Goal: Browse casually

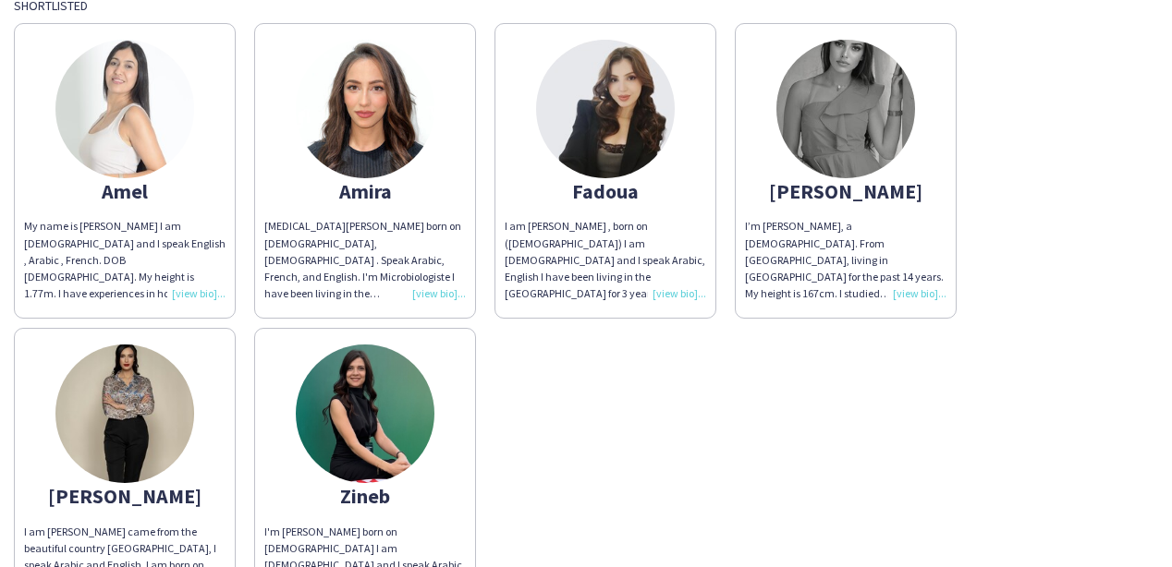
scroll to position [167, 0]
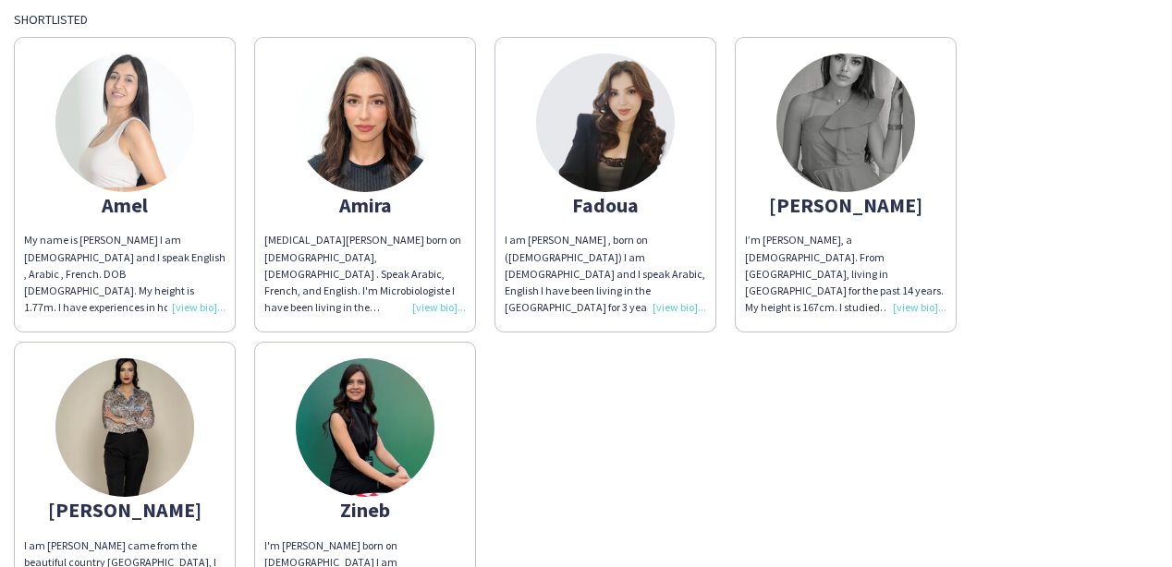
click at [918, 306] on div "I’m [PERSON_NAME], a [DEMOGRAPHIC_DATA]. From [GEOGRAPHIC_DATA], living in [GEO…" at bounding box center [845, 274] width 201 height 84
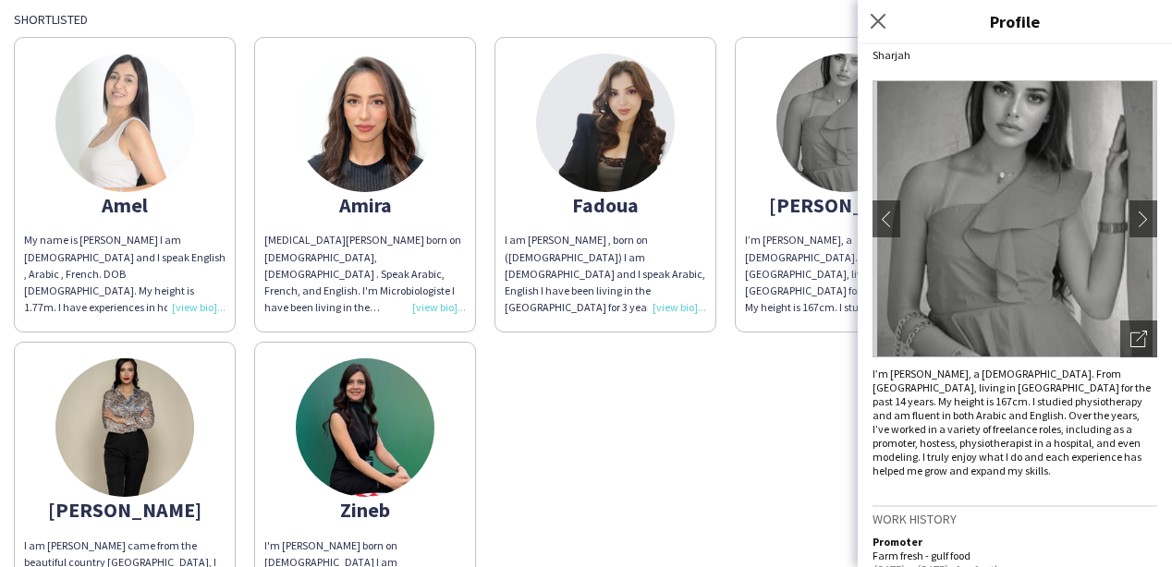
scroll to position [37, 0]
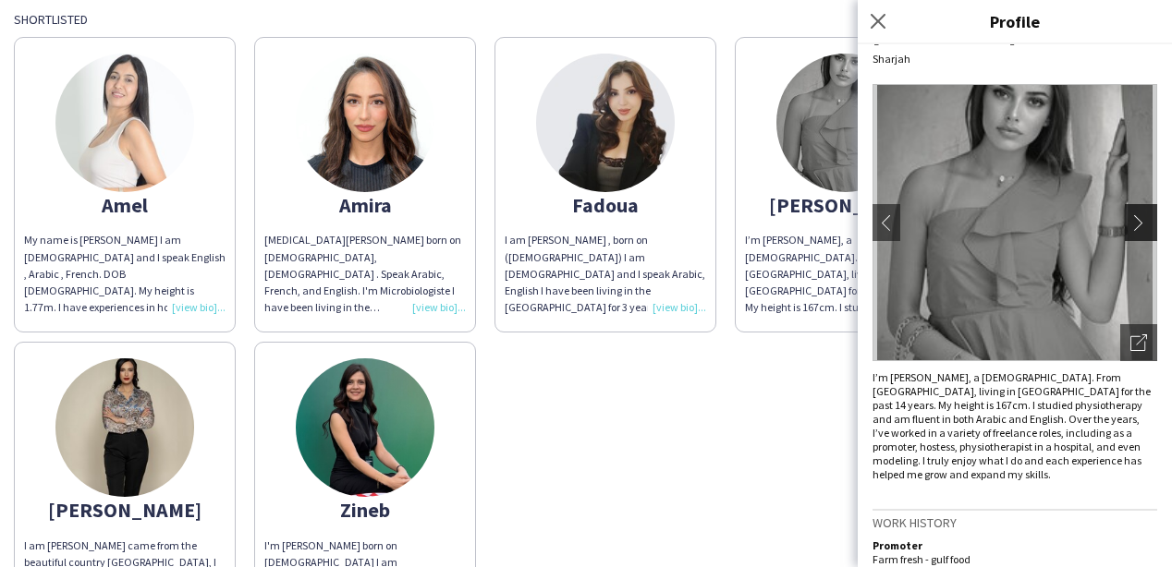
click at [1138, 223] on app-icon "chevron-right" at bounding box center [1143, 222] width 26 height 17
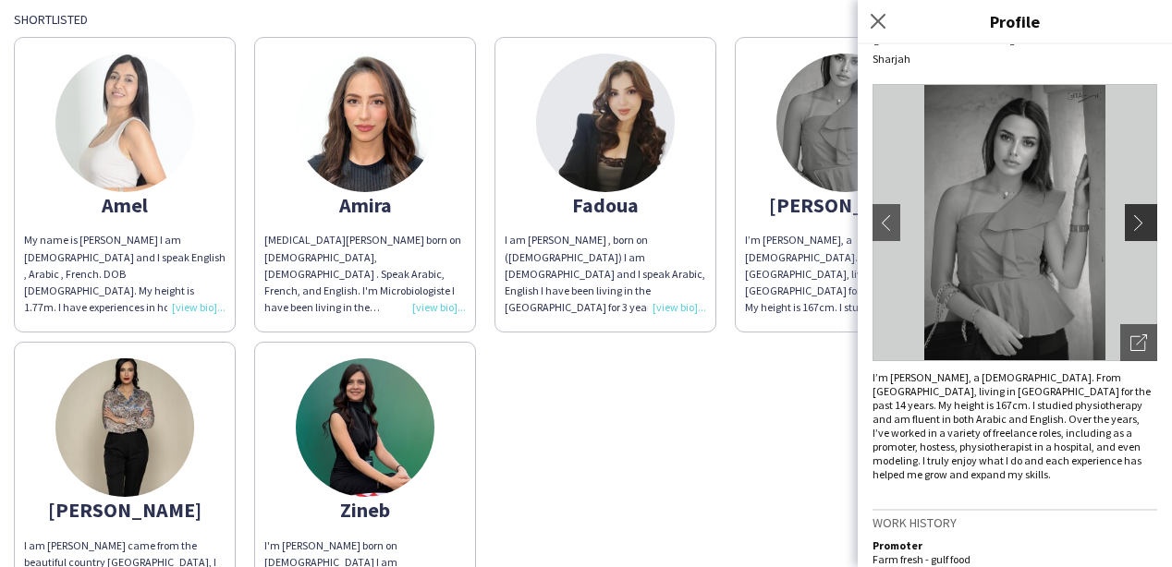
click at [1138, 223] on app-icon "chevron-right" at bounding box center [1143, 222] width 26 height 17
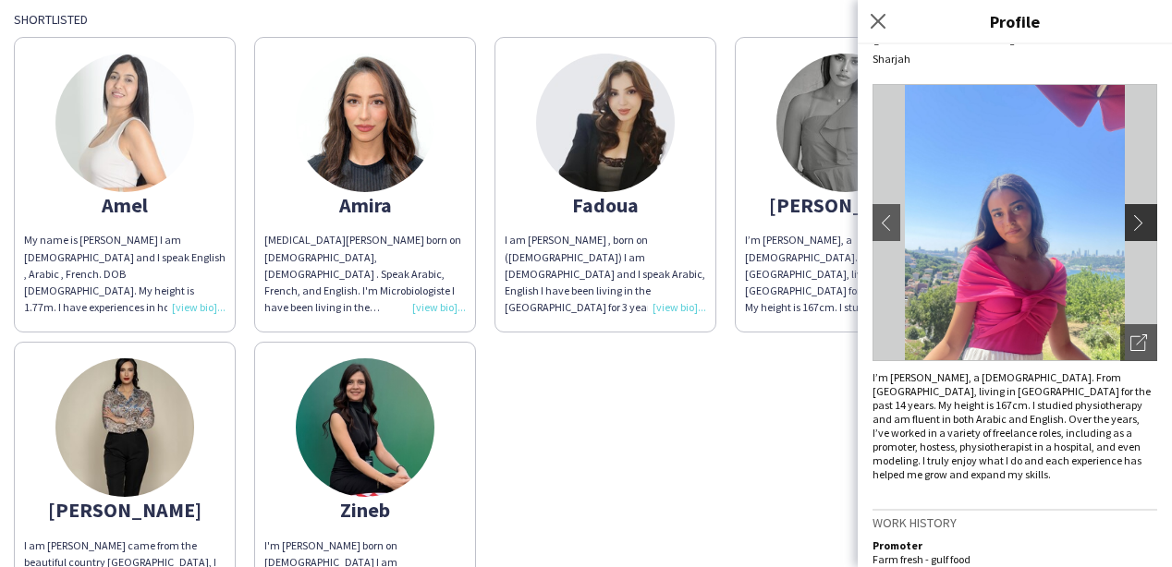
click at [1138, 223] on app-icon "chevron-right" at bounding box center [1143, 222] width 26 height 17
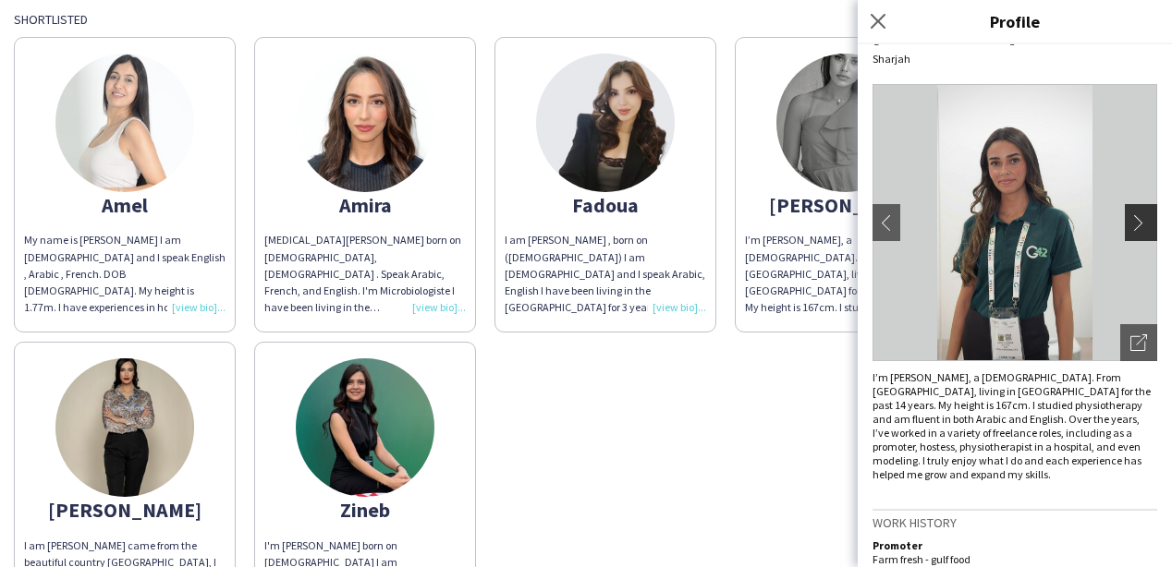
click at [1138, 223] on app-icon "chevron-right" at bounding box center [1143, 222] width 26 height 17
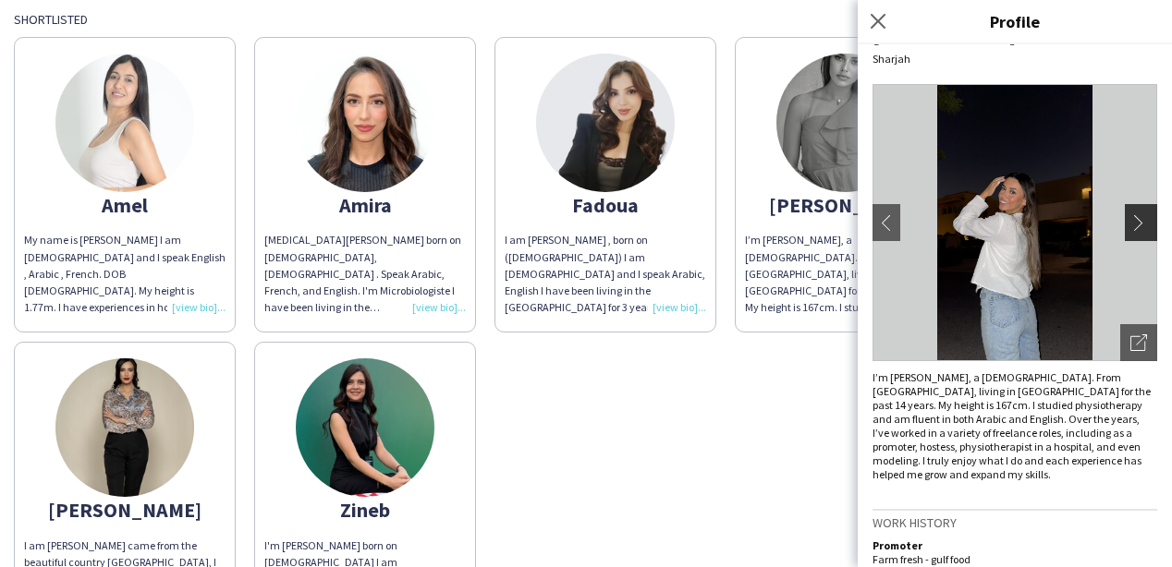
click at [1138, 223] on app-icon "chevron-right" at bounding box center [1143, 222] width 26 height 17
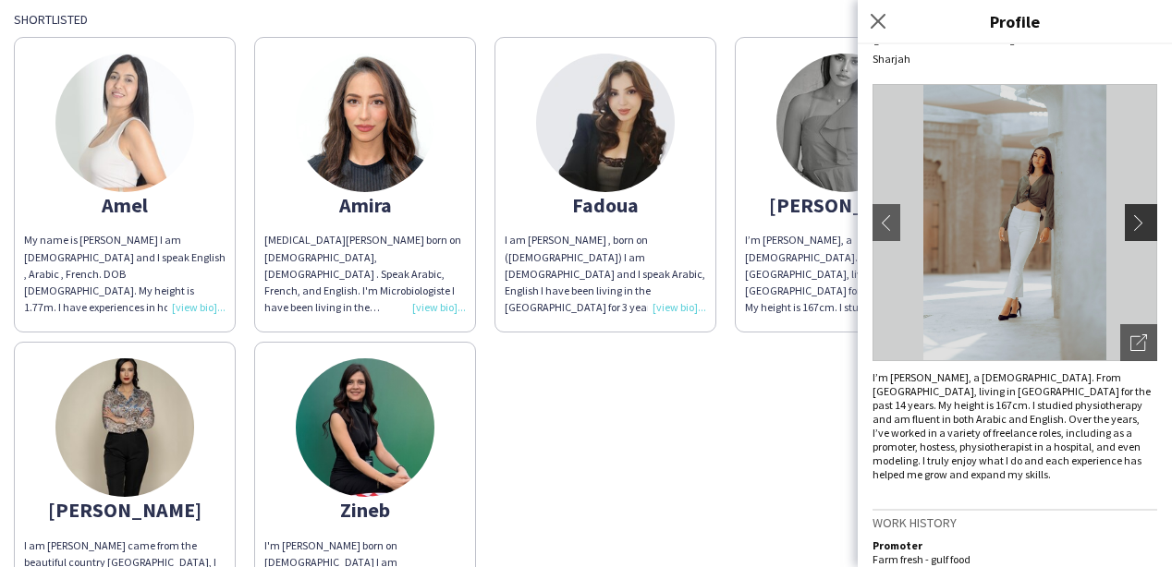
click at [1138, 223] on app-icon "chevron-right" at bounding box center [1143, 222] width 26 height 17
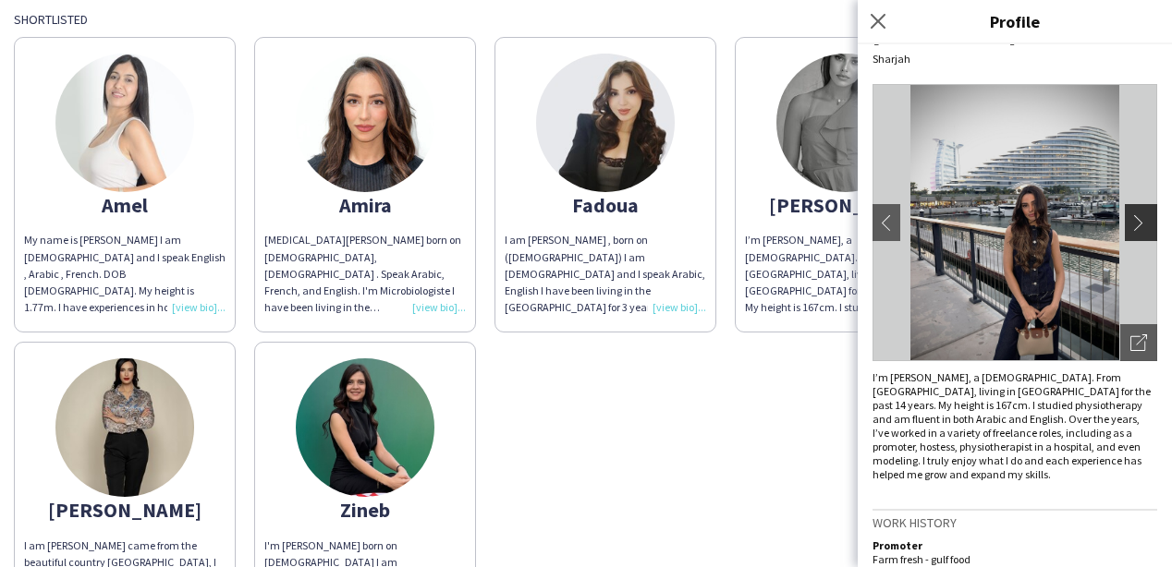
click at [1138, 223] on app-icon "chevron-right" at bounding box center [1143, 222] width 26 height 17
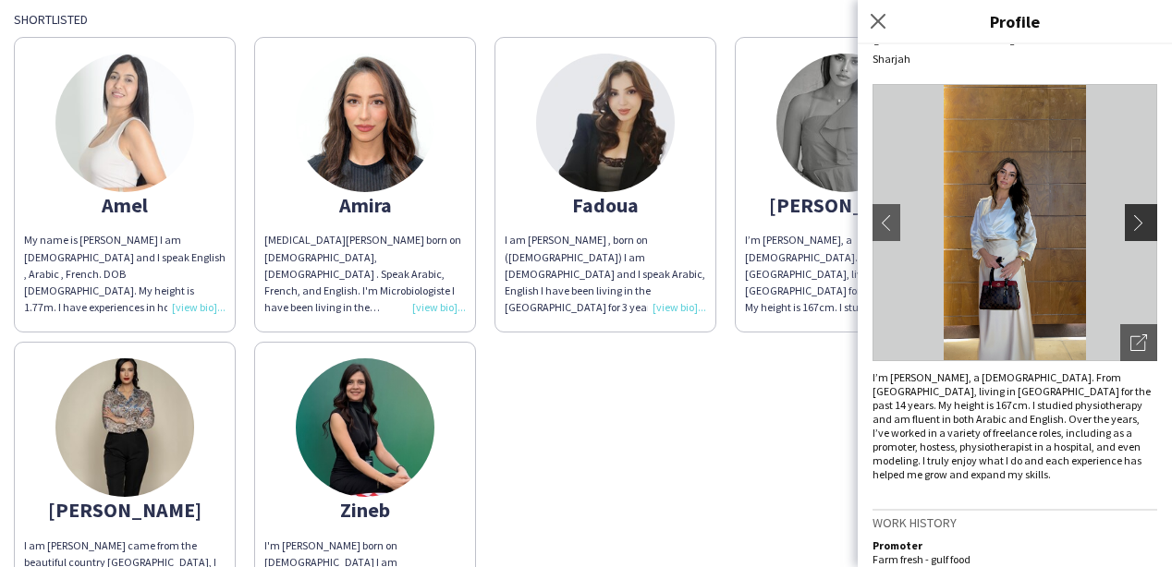
click at [1138, 223] on app-icon "chevron-right" at bounding box center [1143, 222] width 26 height 17
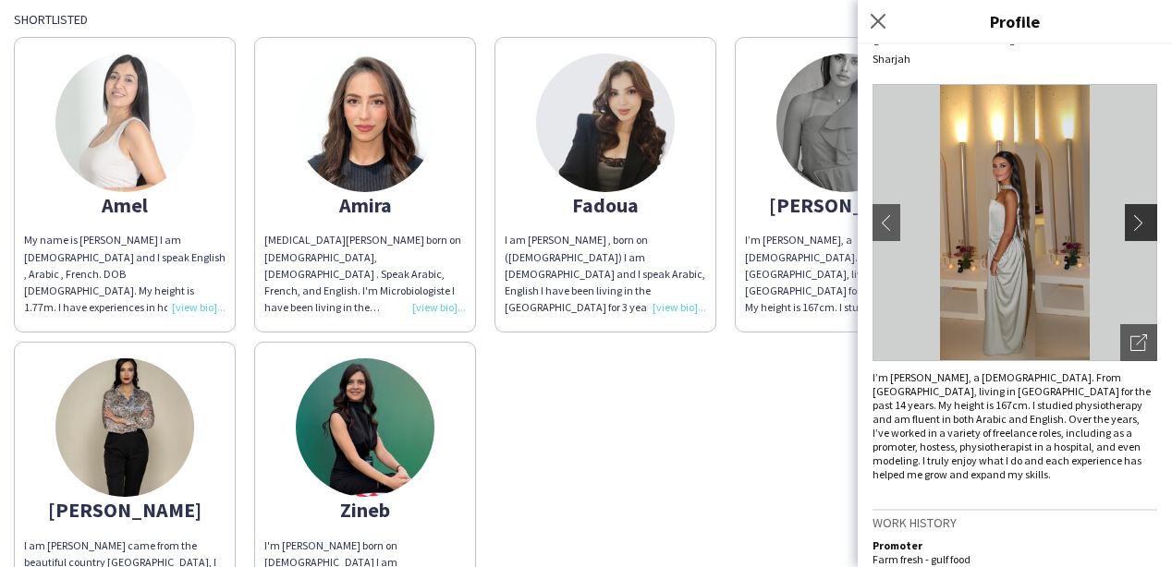
click at [1138, 223] on app-icon "chevron-right" at bounding box center [1143, 222] width 26 height 17
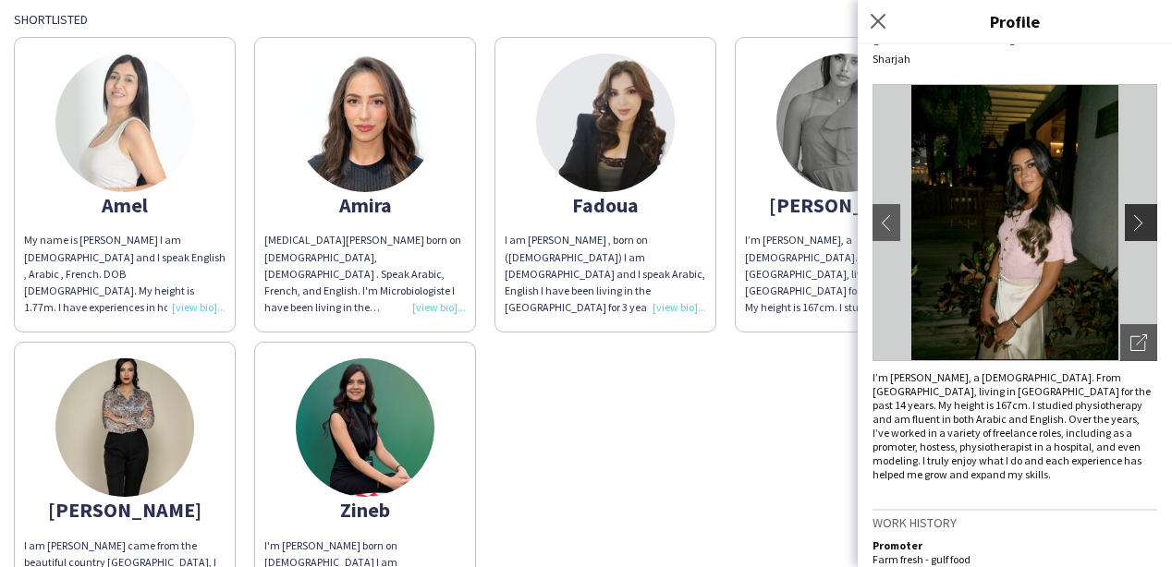
click at [1138, 223] on app-icon "chevron-right" at bounding box center [1143, 222] width 26 height 17
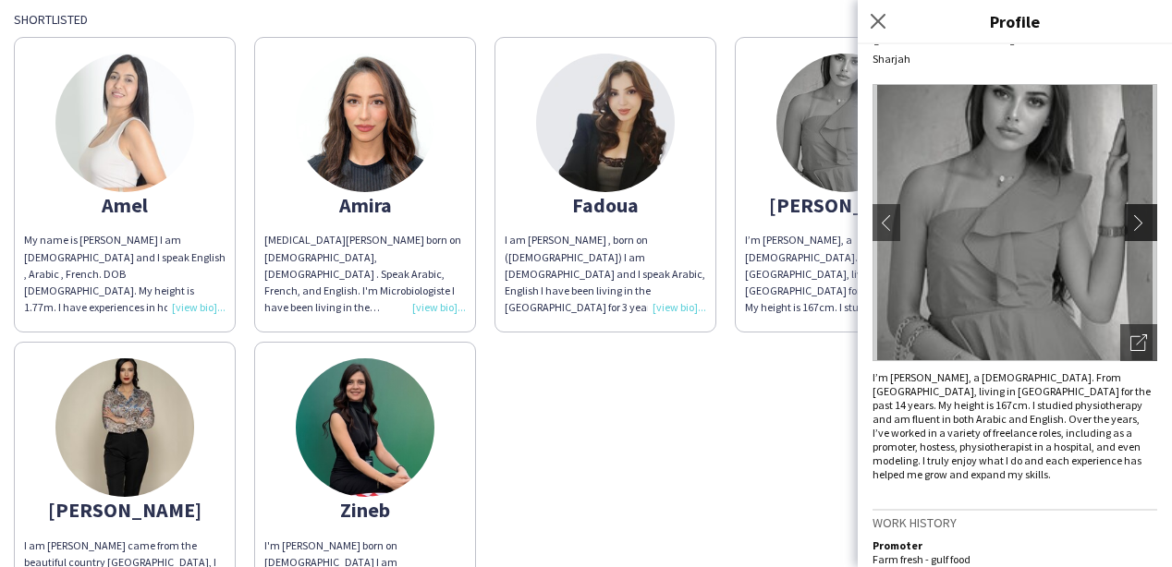
click at [1138, 223] on app-icon "chevron-right" at bounding box center [1143, 222] width 26 height 17
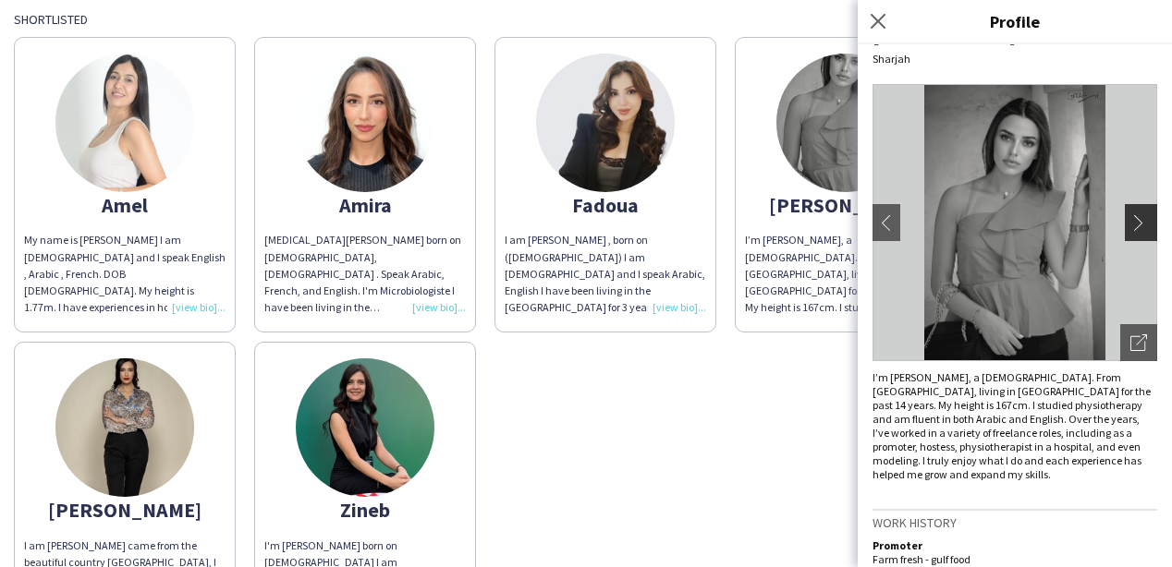
click at [1138, 223] on app-icon "chevron-right" at bounding box center [1143, 222] width 26 height 17
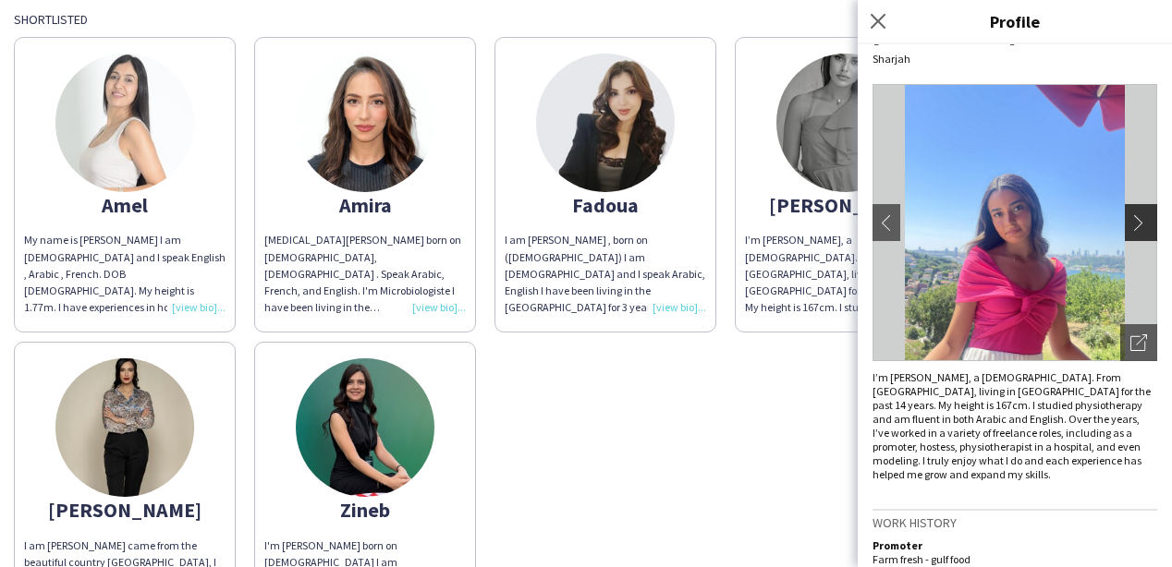
click at [1138, 223] on app-icon "chevron-right" at bounding box center [1143, 222] width 26 height 17
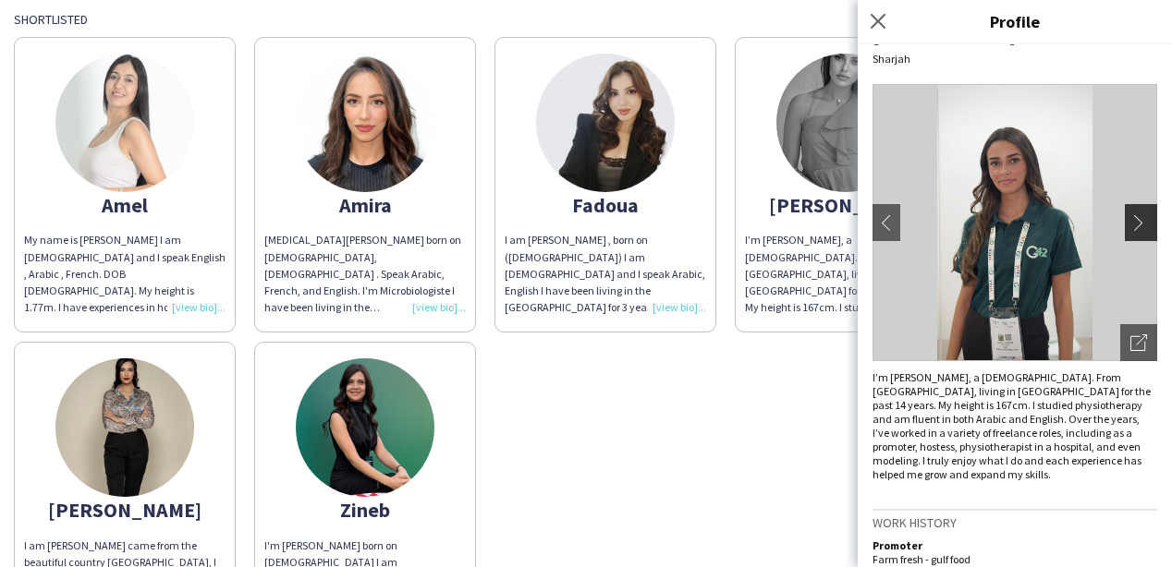
click at [1138, 223] on app-icon "chevron-right" at bounding box center [1143, 222] width 26 height 17
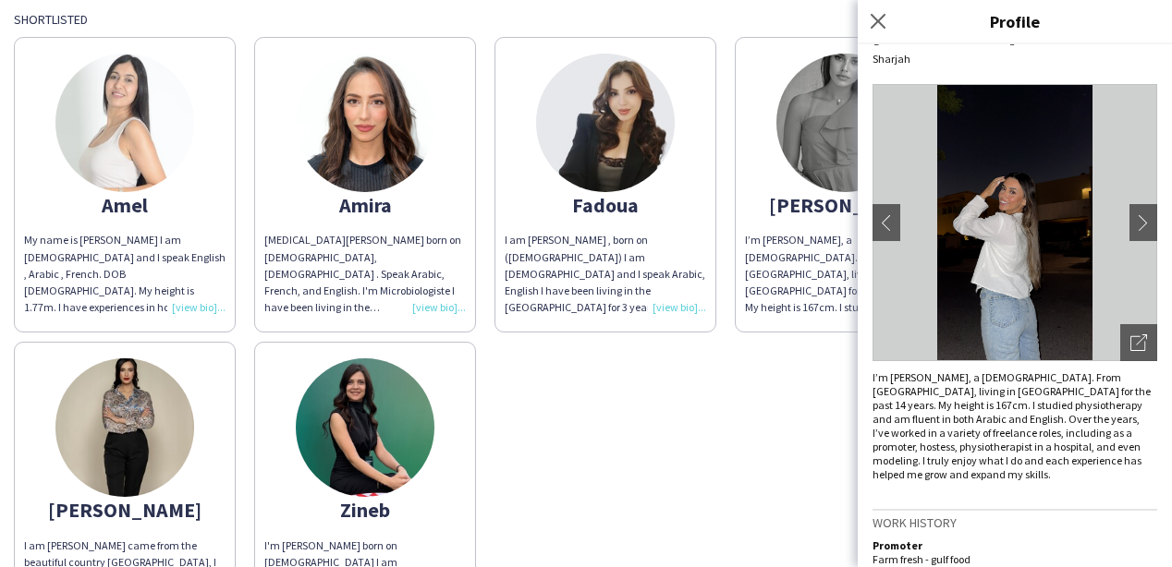
click at [372, 198] on div "Amira" at bounding box center [364, 205] width 201 height 17
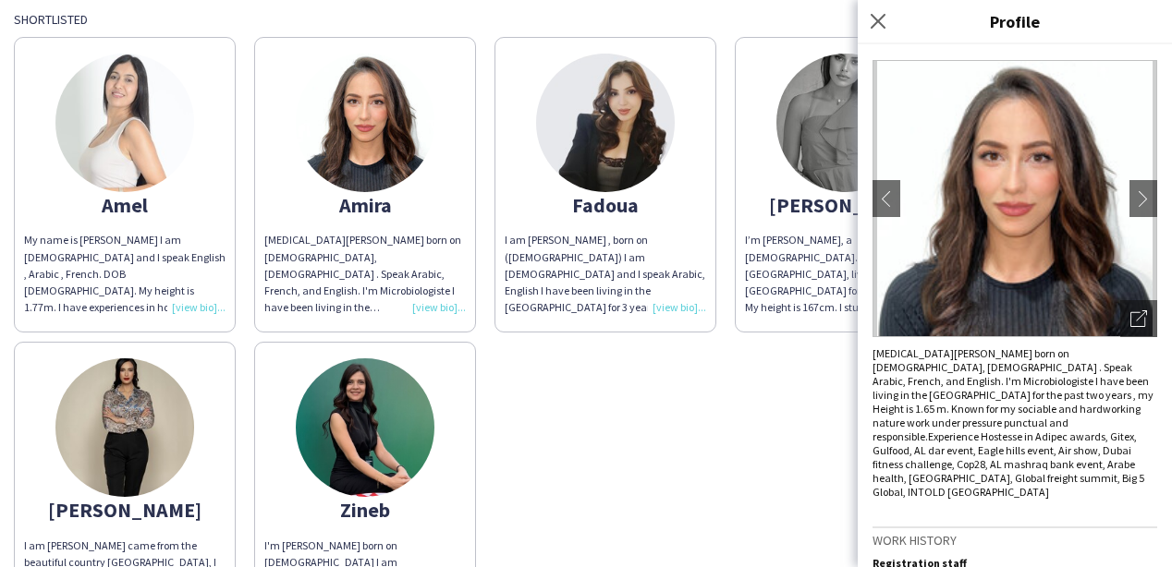
scroll to position [77, 0]
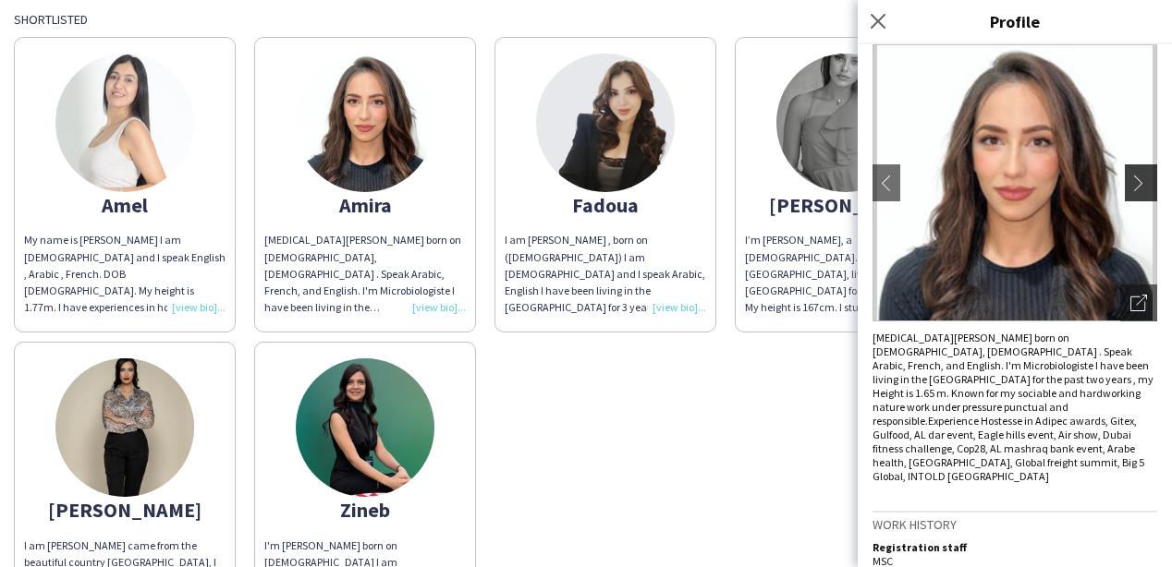
click at [1134, 184] on app-icon "chevron-right" at bounding box center [1143, 183] width 26 height 17
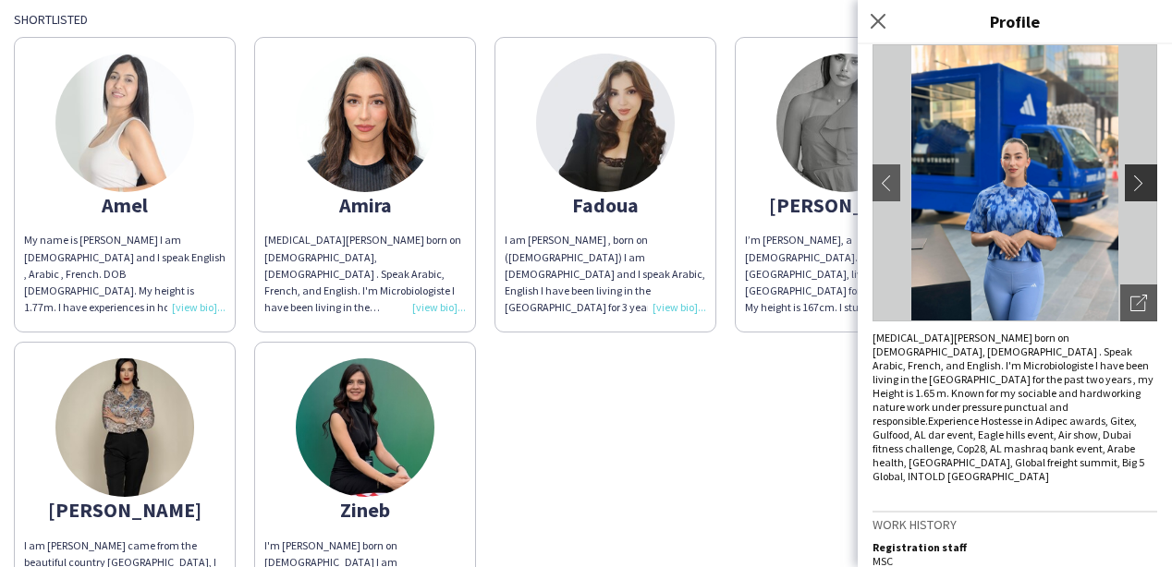
click at [1134, 184] on app-icon "chevron-right" at bounding box center [1143, 183] width 26 height 17
